Goal: Find specific page/section: Find specific page/section

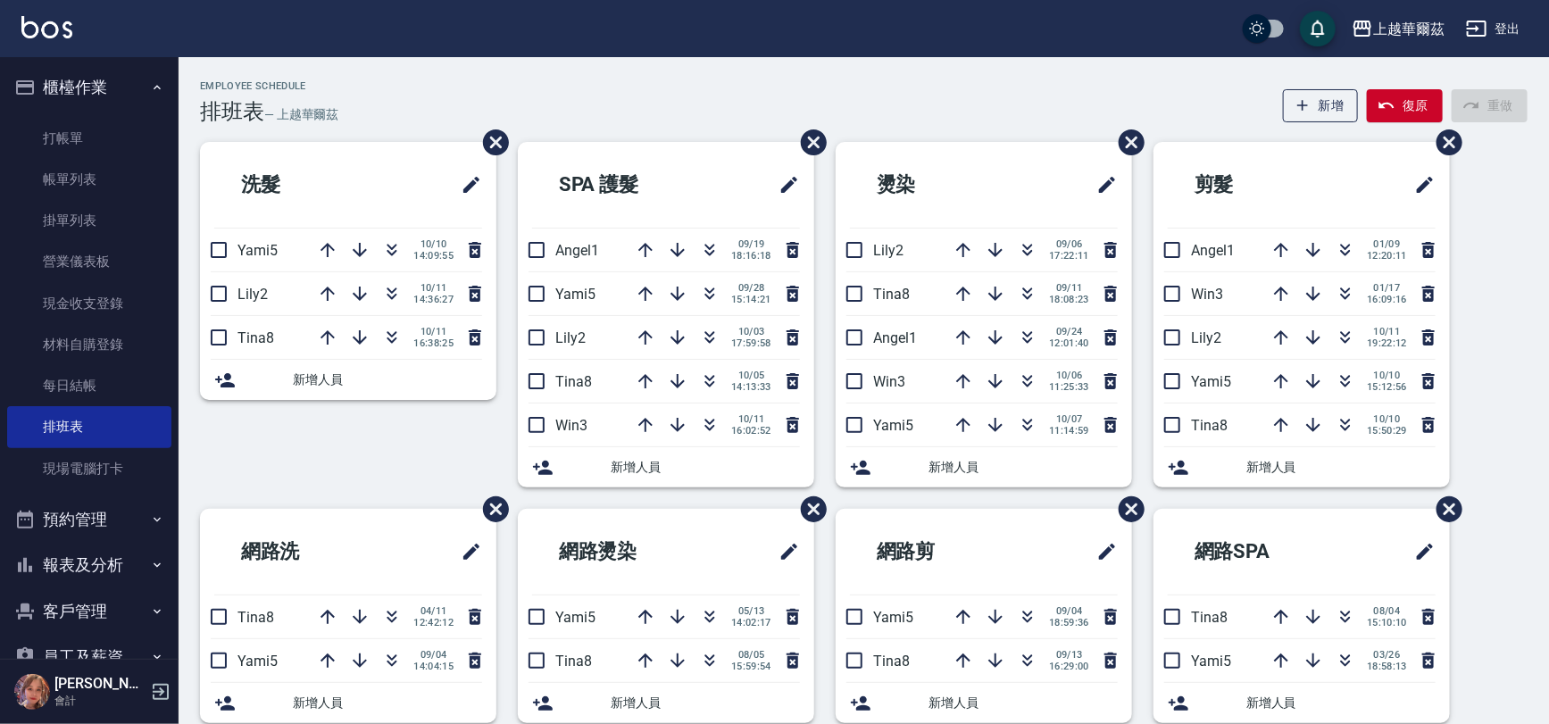
scroll to position [42, 0]
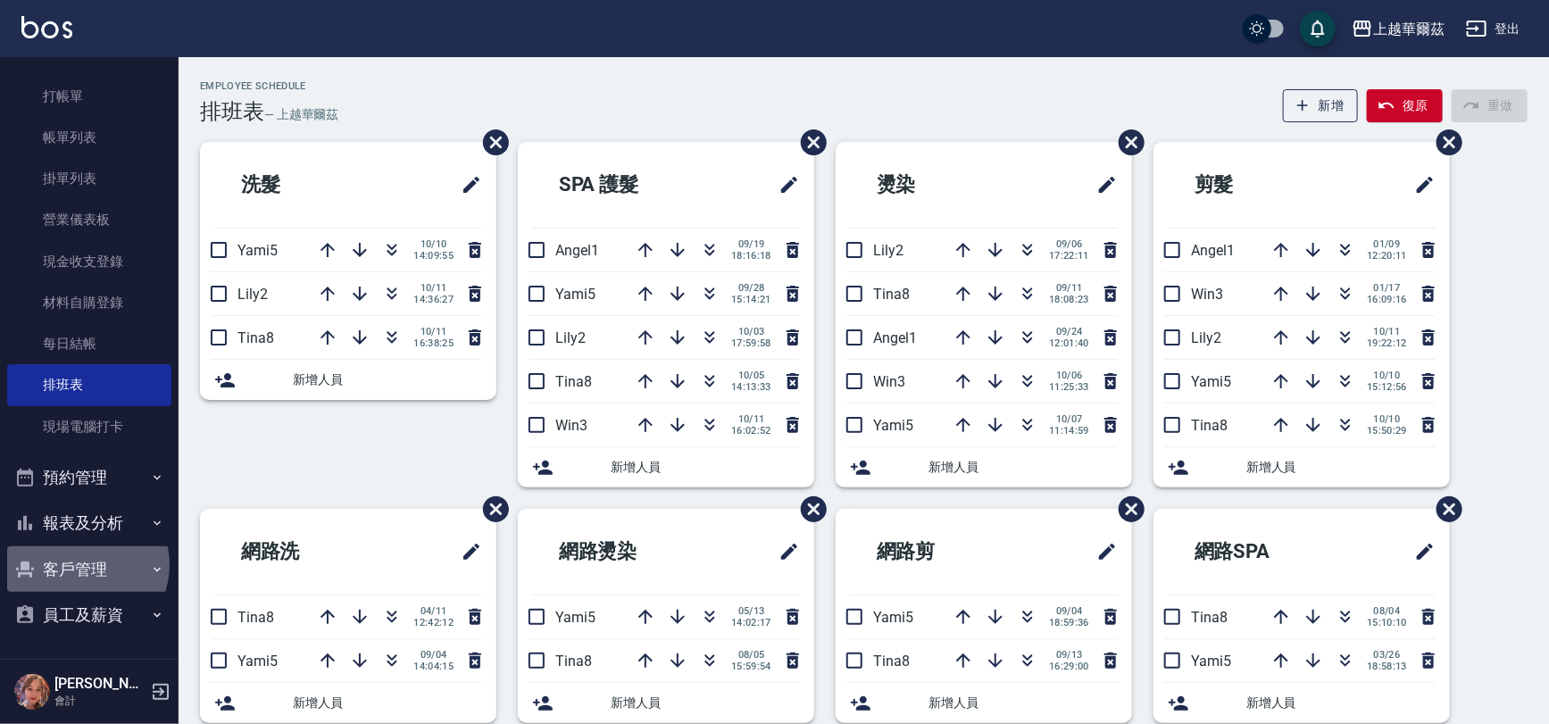
click at [88, 566] on button "客戶管理" at bounding box center [89, 569] width 164 height 46
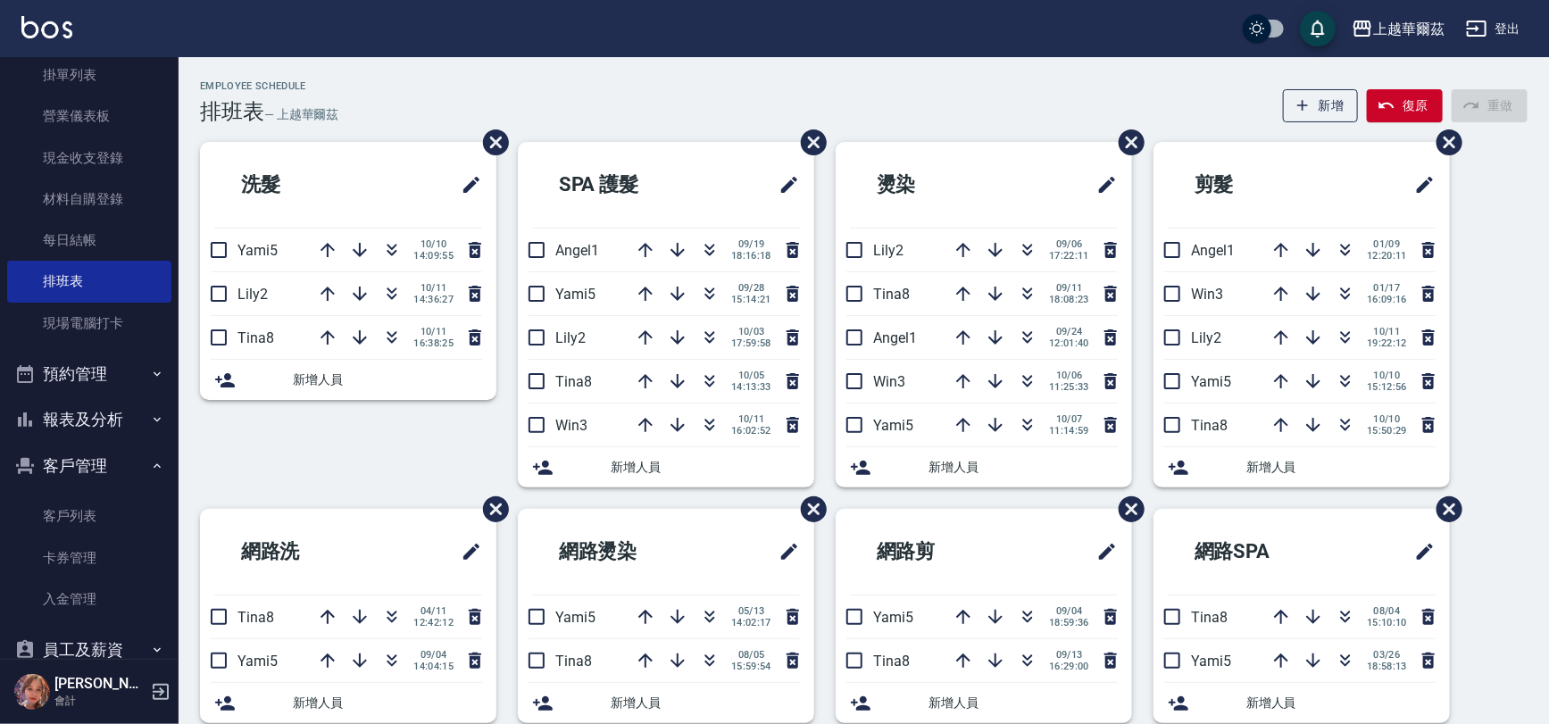
scroll to position [179, 0]
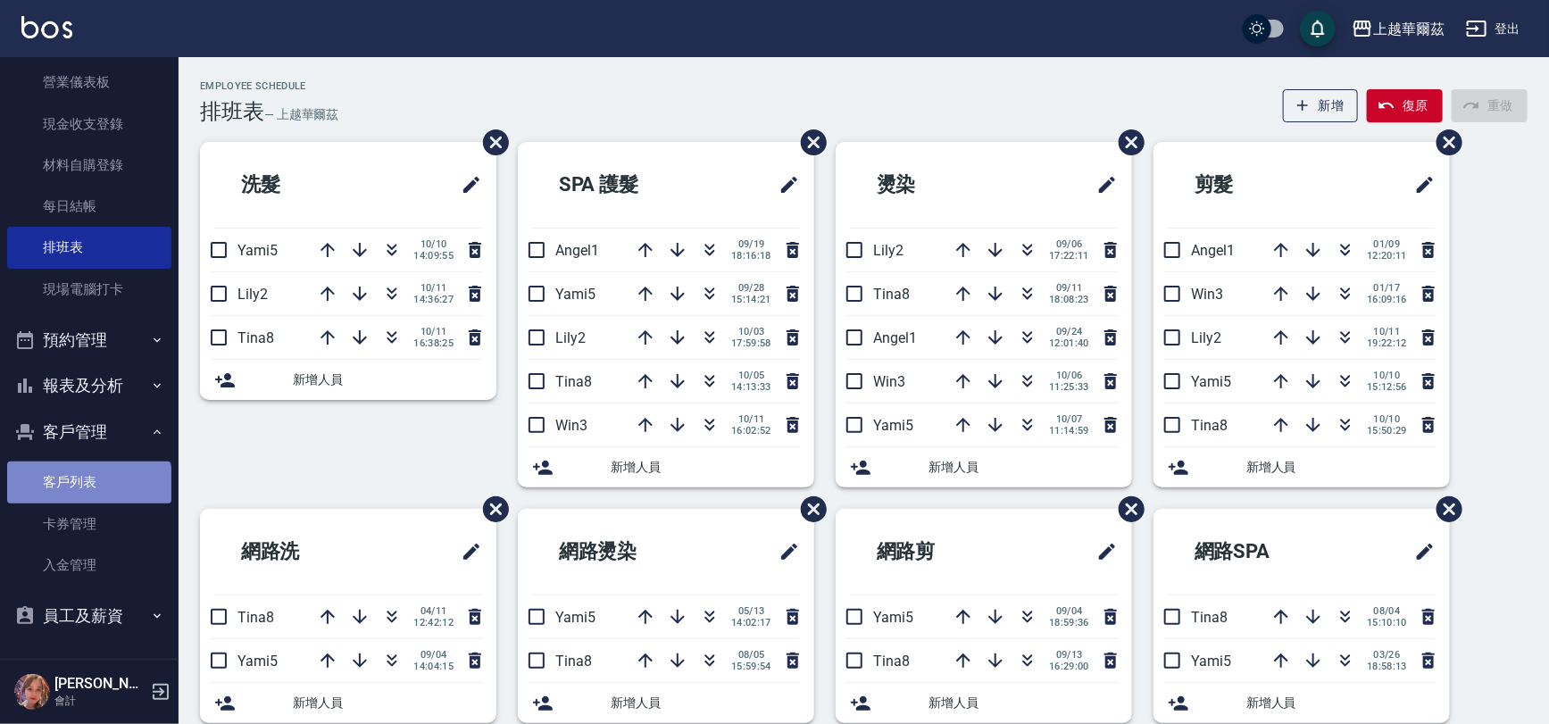
click at [87, 494] on link "客戶列表" at bounding box center [89, 481] width 164 height 41
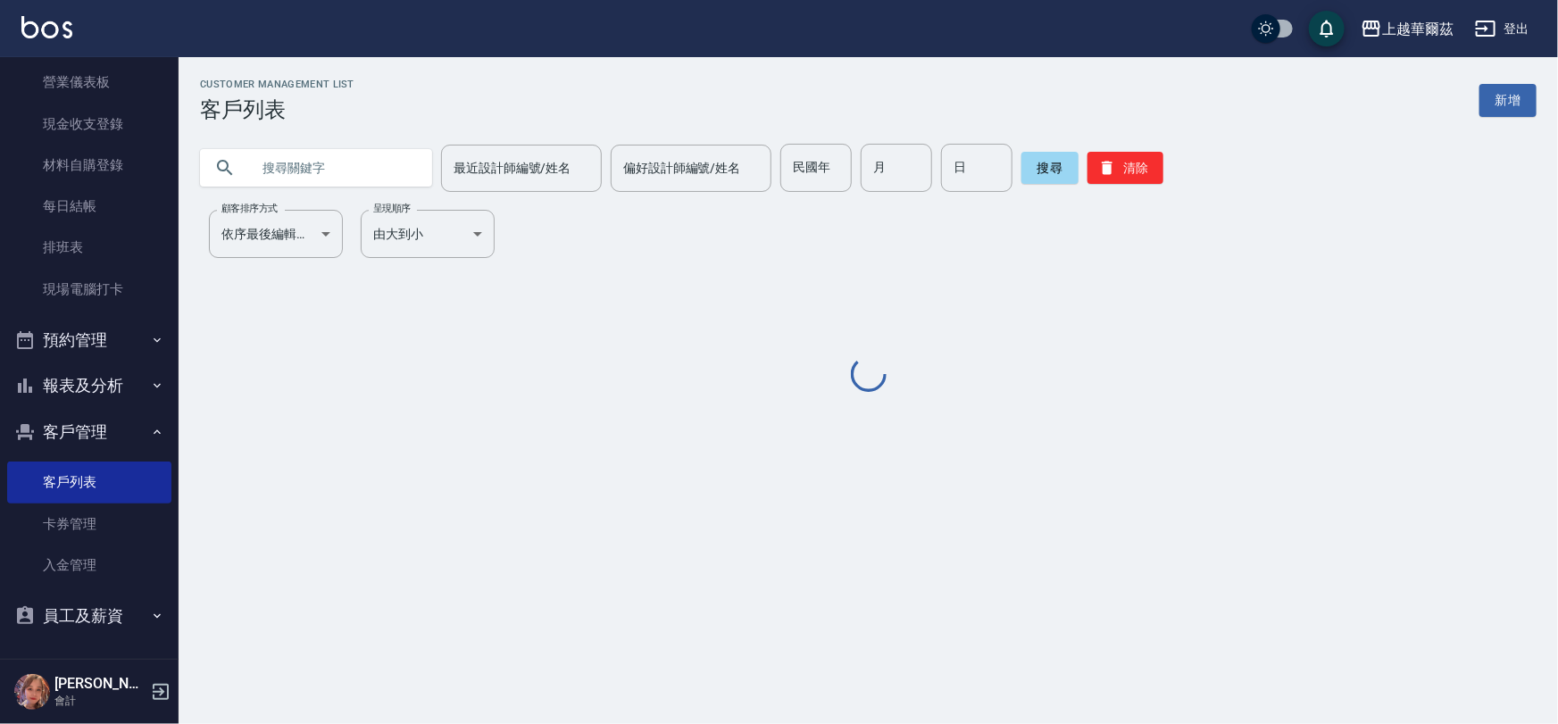
click at [348, 172] on input "text" at bounding box center [334, 168] width 168 height 48
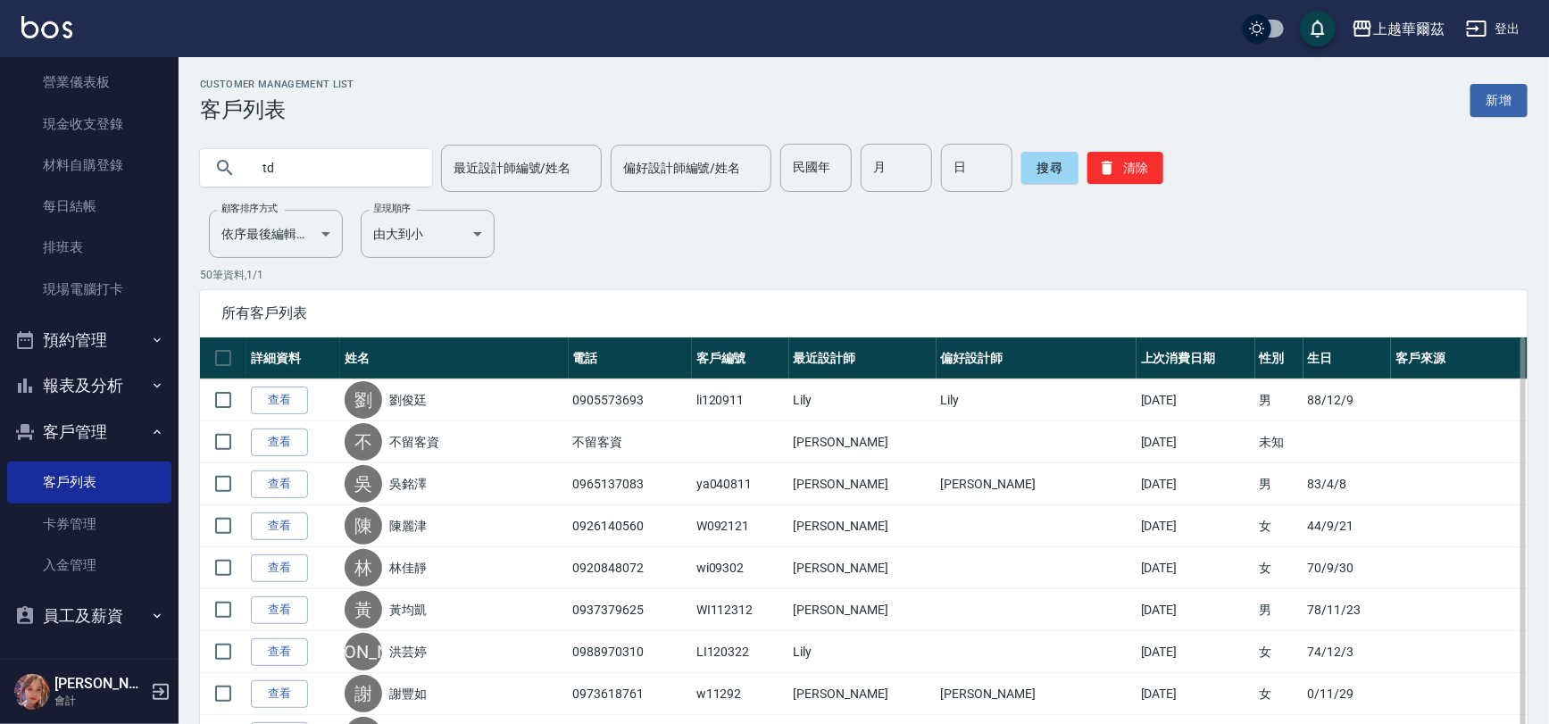
type input "t"
type input "川"
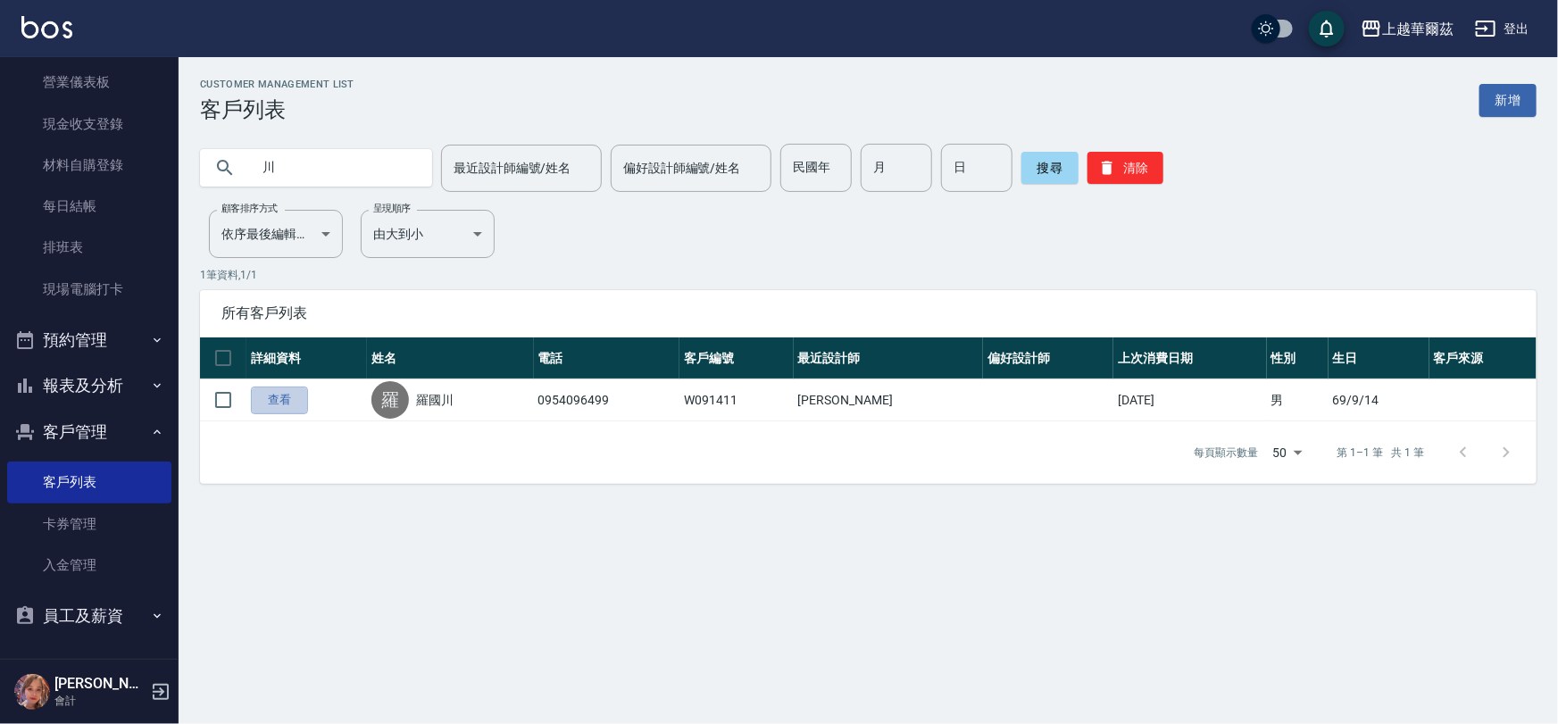
click at [286, 402] on link "查看" at bounding box center [279, 400] width 57 height 28
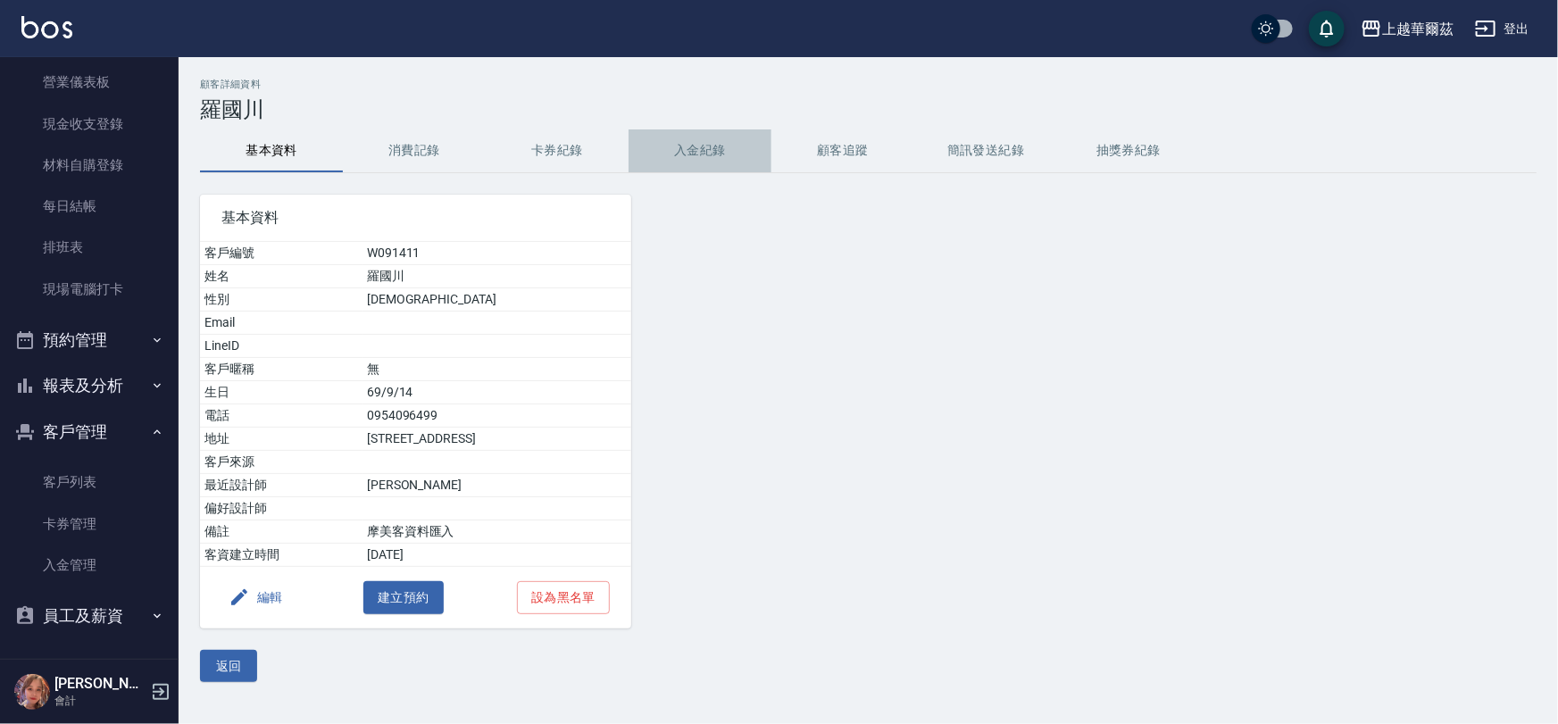
click at [697, 130] on button "入金紀錄" at bounding box center [699, 150] width 143 height 43
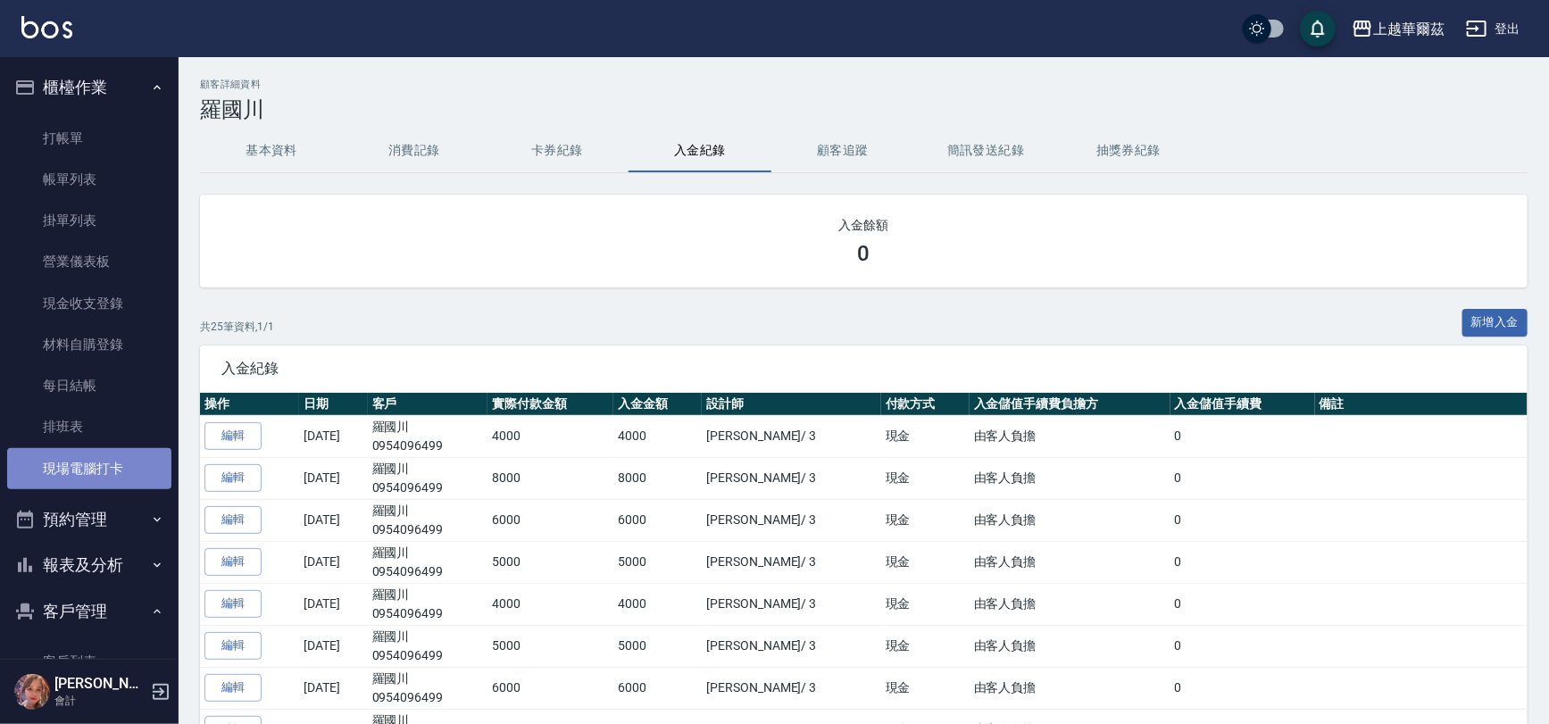
click at [112, 479] on link "現場電腦打卡" at bounding box center [89, 468] width 164 height 41
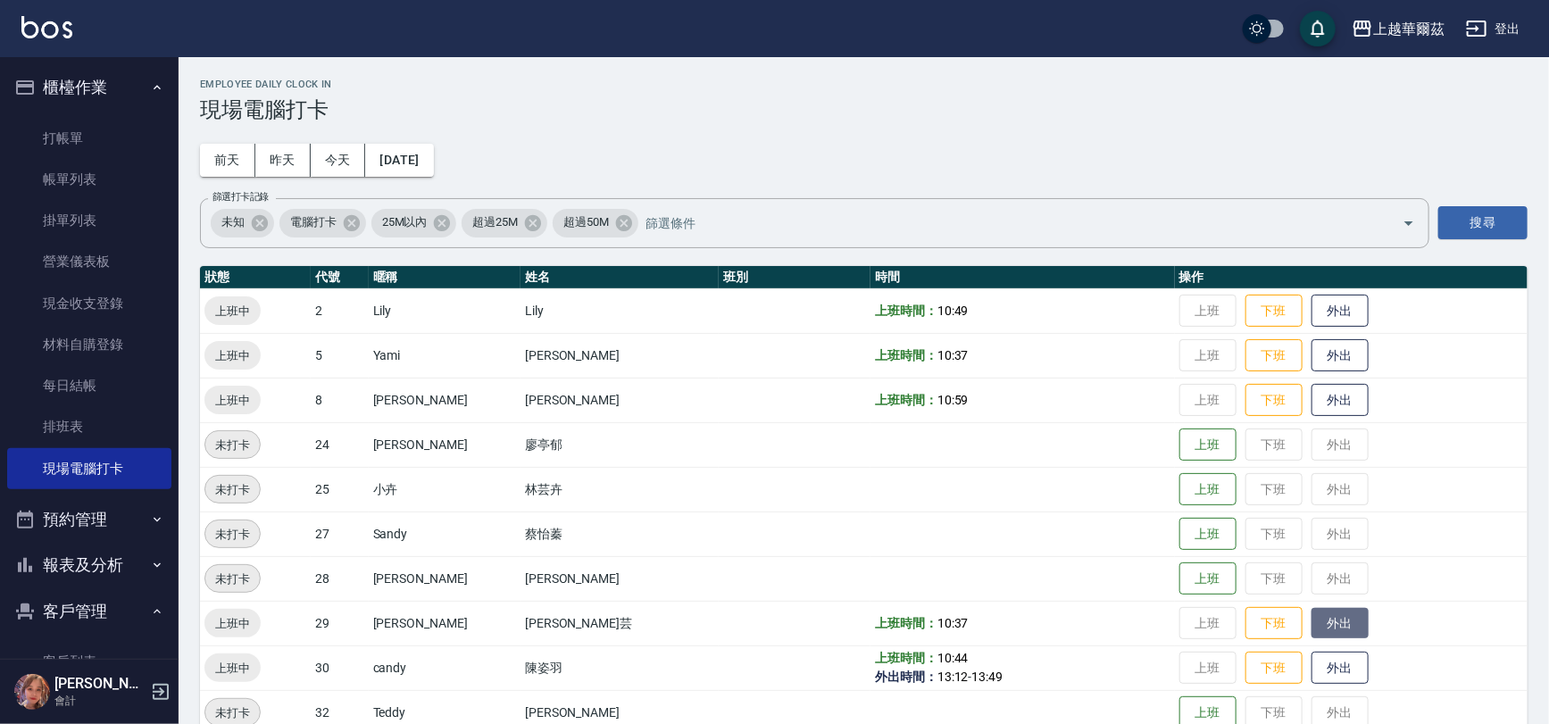
click at [1311, 622] on button "外出" at bounding box center [1339, 623] width 57 height 31
